Goal: Task Accomplishment & Management: Manage account settings

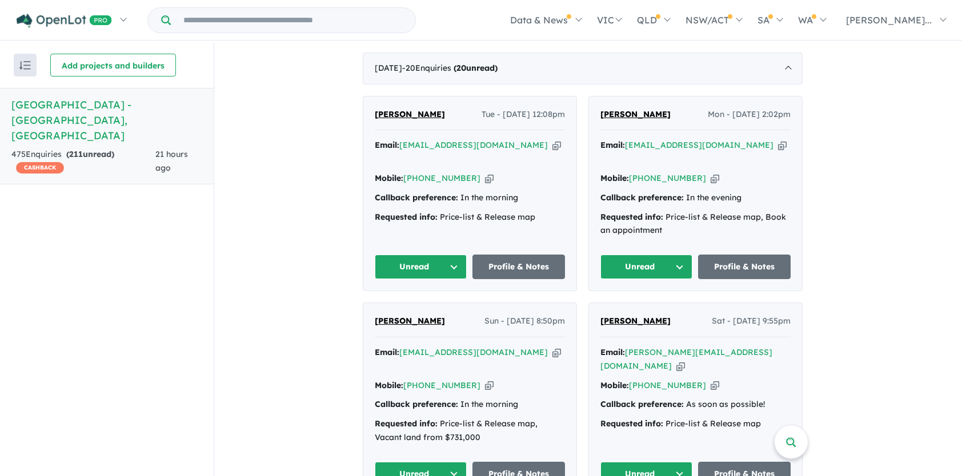
scroll to position [514, 0]
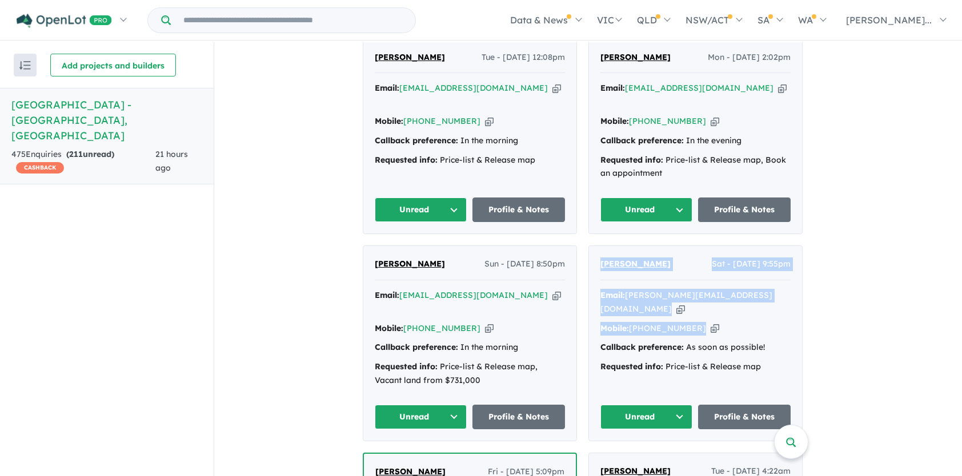
drag, startPoint x: 601, startPoint y: 240, endPoint x: 725, endPoint y: 294, distance: 135.1
click at [725, 294] on div "[PERSON_NAME] Sat - [DATE] 9:55pm Email: [PERSON_NAME][EMAIL_ADDRESS][DOMAIN_NA…" at bounding box center [695, 343] width 213 height 195
copy div "[PERSON_NAME] Sat - [DATE] 9:55pm Email: [PERSON_NAME][EMAIL_ADDRESS][DOMAIN_NA…"
drag, startPoint x: 371, startPoint y: 243, endPoint x: 478, endPoint y: 288, distance: 115.7
click at [478, 288] on div "[PERSON_NAME] Sun - [DATE] 8:50pm Email: [EMAIL_ADDRESS][DOMAIN_NAME] Copied! M…" at bounding box center [469, 343] width 213 height 195
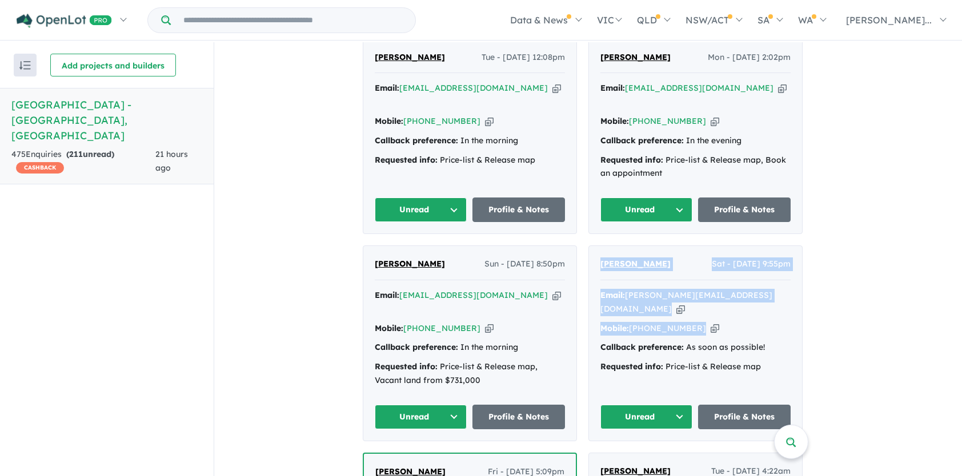
copy div "[PERSON_NAME] Sun - [DATE] 8:50pm Email: [EMAIL_ADDRESS][DOMAIN_NAME] Copied! M…"
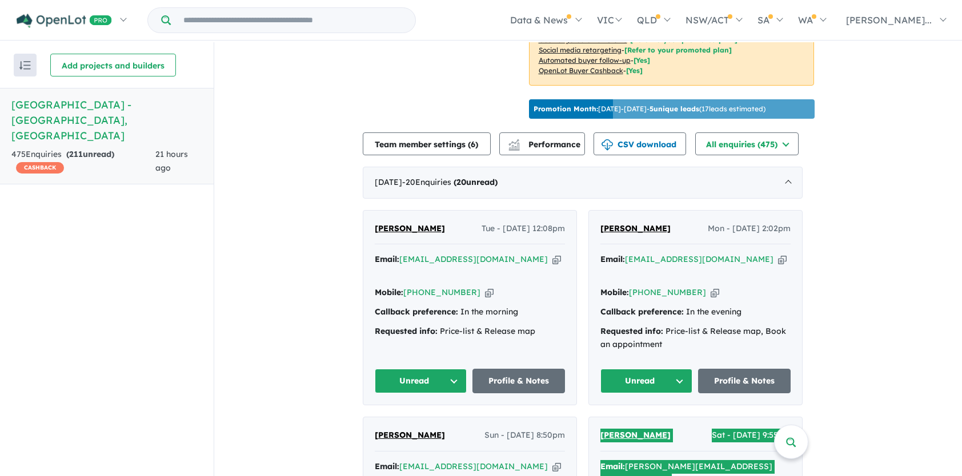
scroll to position [343, 0]
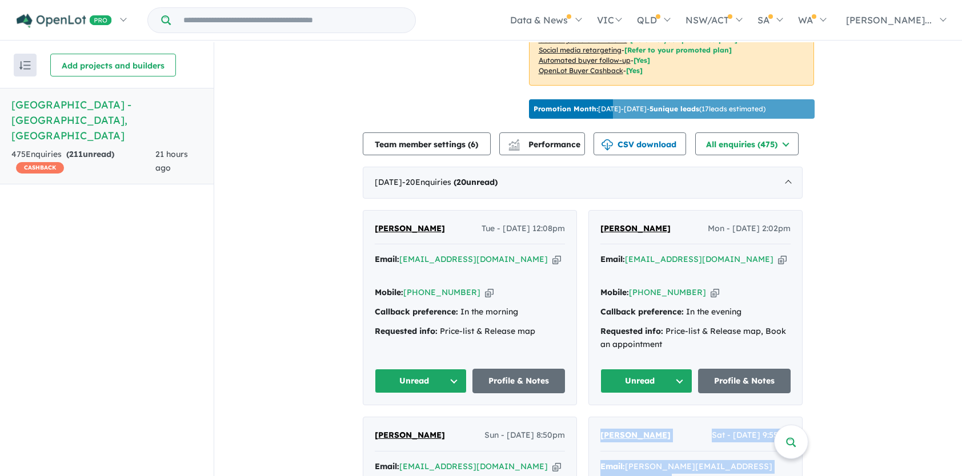
drag, startPoint x: 600, startPoint y: 218, endPoint x: 696, endPoint y: 267, distance: 107.8
click at [696, 267] on div "[PERSON_NAME] Mon - [DATE] 2:02pm Email: [EMAIL_ADDRESS][DOMAIN_NAME] Copied! M…" at bounding box center [695, 308] width 213 height 195
copy div "[PERSON_NAME] Mon - [DATE] 2:02pm Email: [EMAIL_ADDRESS][DOMAIN_NAME] Copied! M…"
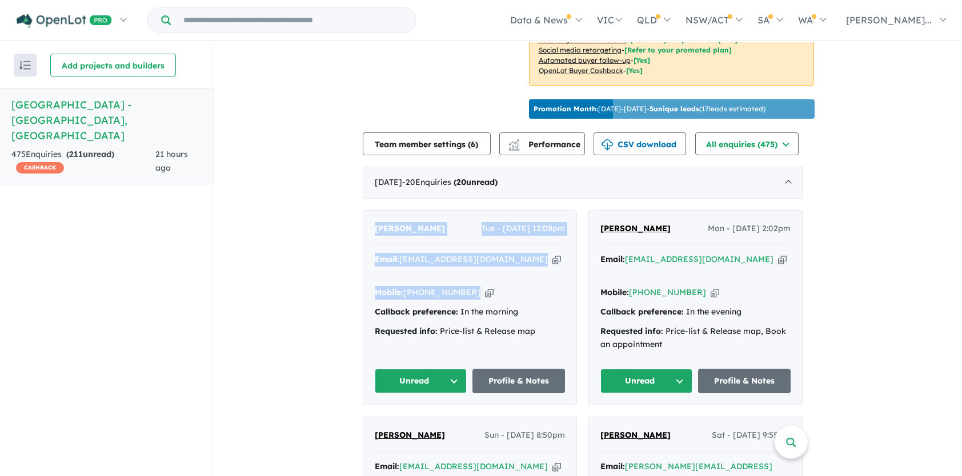
drag, startPoint x: 372, startPoint y: 219, endPoint x: 477, endPoint y: 268, distance: 116.0
click at [477, 268] on div "[PERSON_NAME] Tue - [DATE] 12:08pm Email: [EMAIL_ADDRESS][DOMAIN_NAME] Copied! …" at bounding box center [469, 308] width 213 height 195
copy div "[PERSON_NAME] Tue - [DATE] 12:08pm Email: [EMAIL_ADDRESS][DOMAIN_NAME] Copied! …"
